Goal: Register for event/course

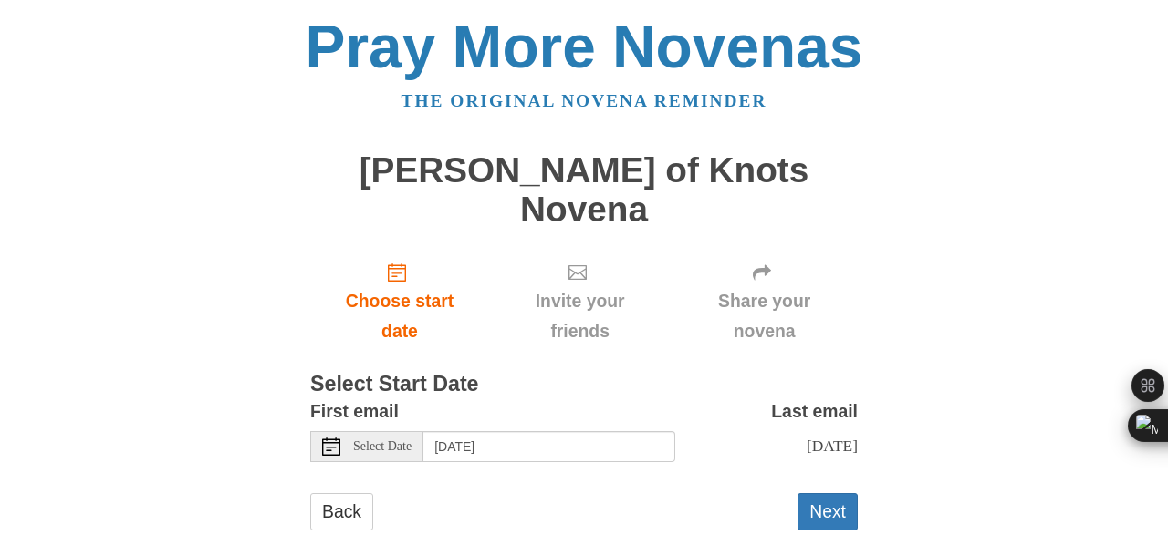
click at [404, 431] on div "Select Date" at bounding box center [366, 446] width 113 height 31
click at [836, 493] on button "Next" at bounding box center [827, 511] width 60 height 37
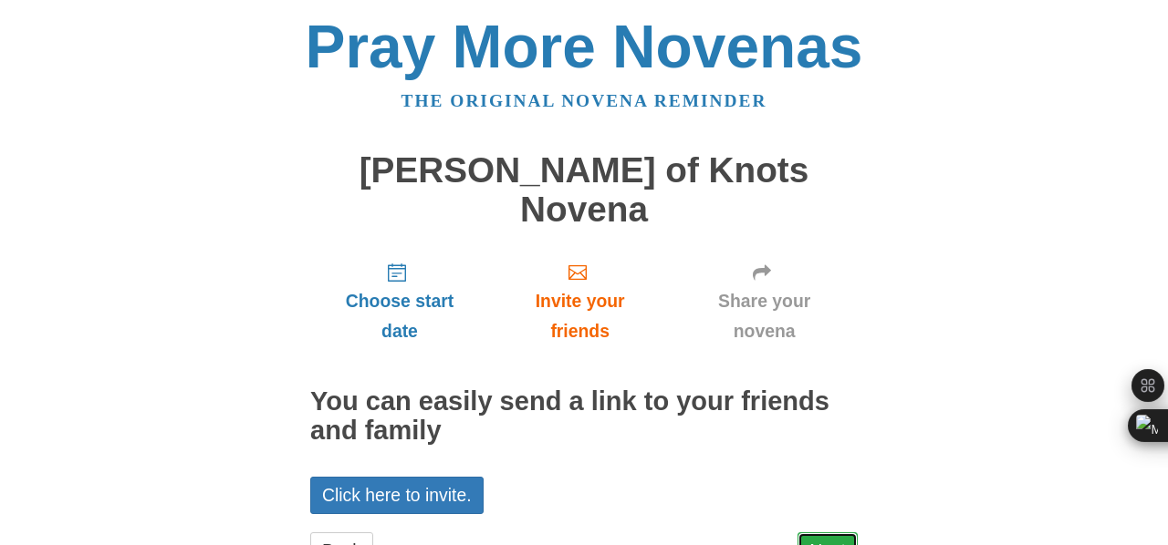
drag, startPoint x: 0, startPoint y: 0, endPoint x: 836, endPoint y: 332, distance: 899.1
click at [836, 533] on link "Next" at bounding box center [827, 551] width 60 height 37
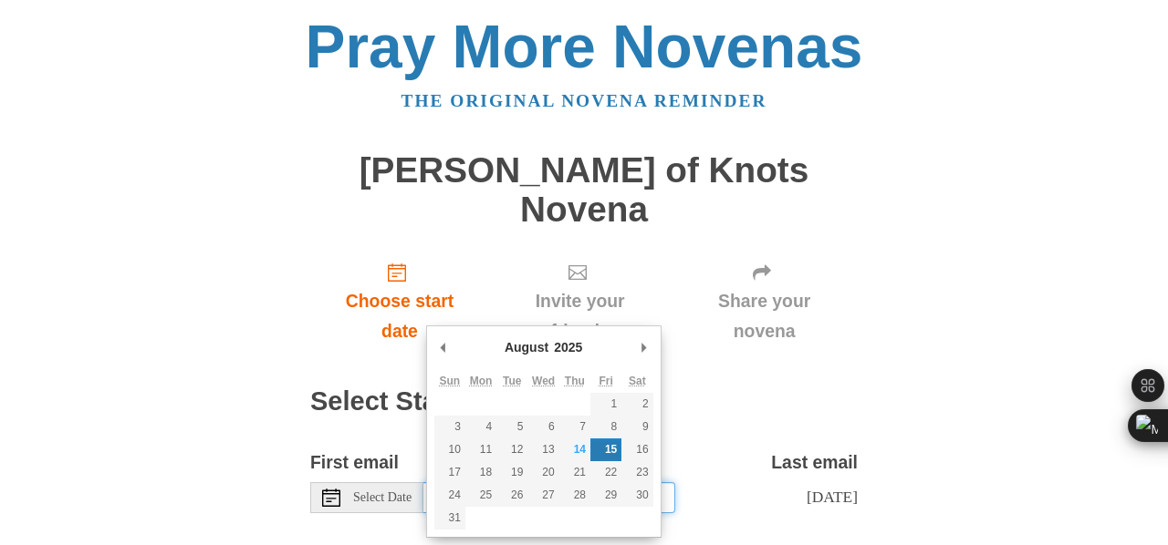
click at [482, 483] on input "Friday, August 15th" at bounding box center [549, 498] width 252 height 31
type input "Thursday, August 14th"
